Goal: Communication & Community: Ask a question

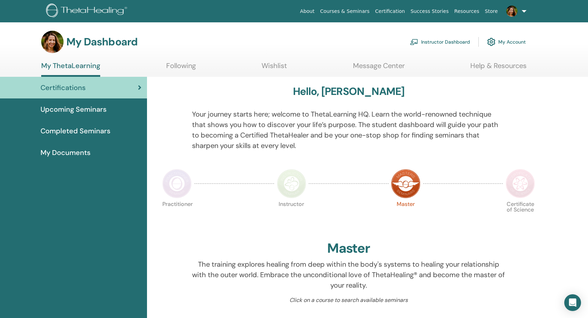
click at [466, 43] on link "Instructor Dashboard" at bounding box center [440, 41] width 60 height 15
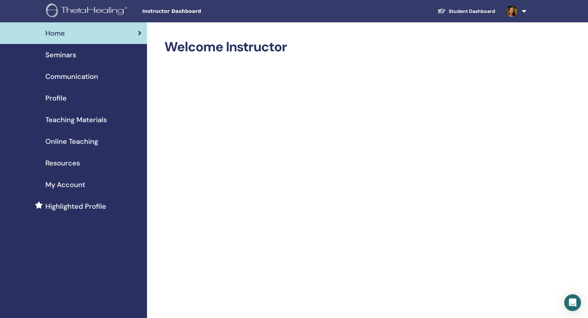
click at [76, 54] on div "Seminars" at bounding box center [74, 55] width 136 height 10
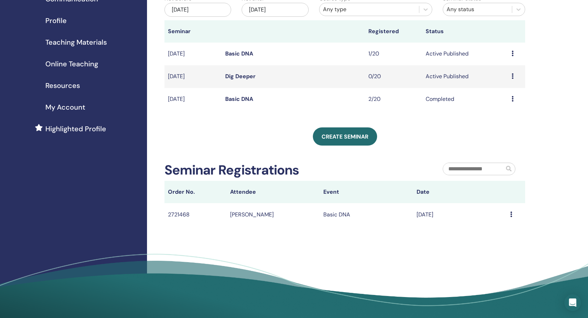
scroll to position [140, 0]
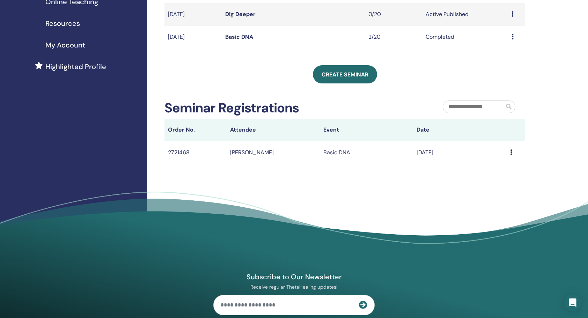
click at [509, 155] on td "Message" at bounding box center [515, 152] width 18 height 23
click at [510, 151] on icon at bounding box center [511, 152] width 2 height 6
click at [505, 160] on li "Message" at bounding box center [496, 156] width 34 height 10
